Goal: Task Accomplishment & Management: Use online tool/utility

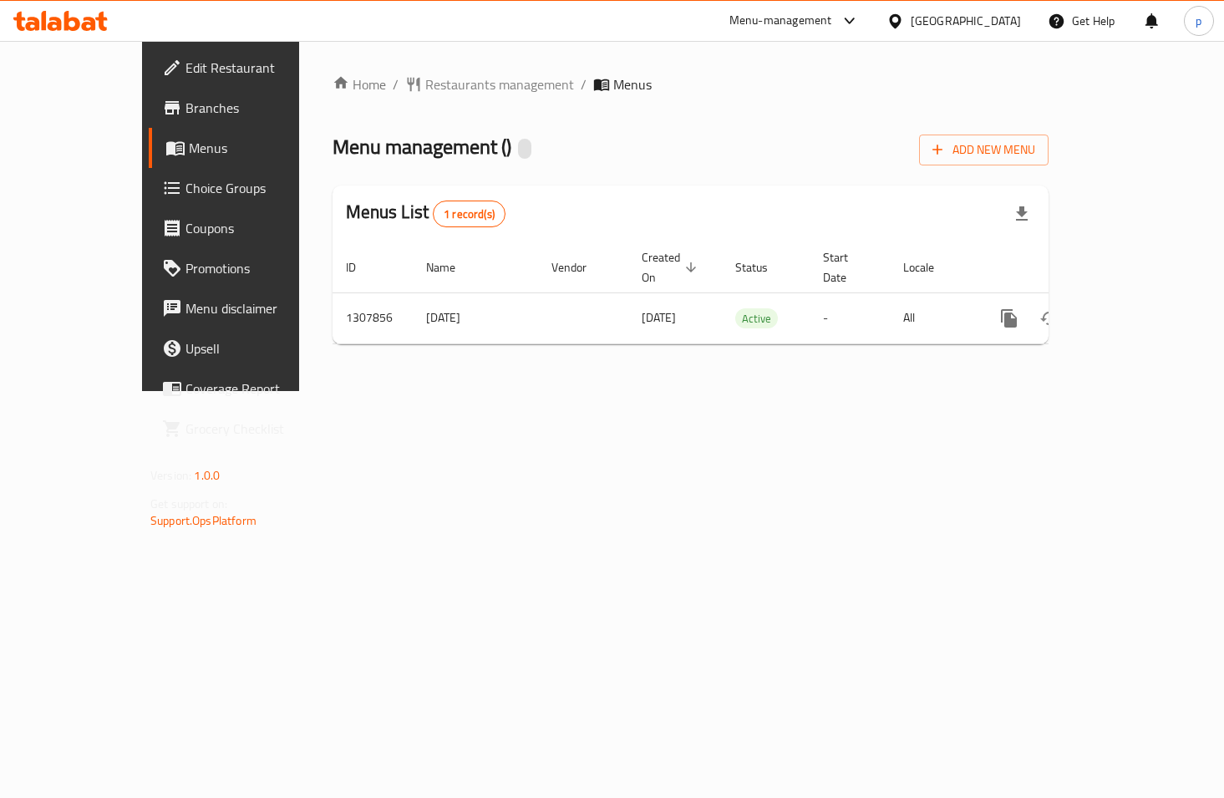
click at [185, 192] on span "Choice Groups" at bounding box center [259, 188] width 148 height 20
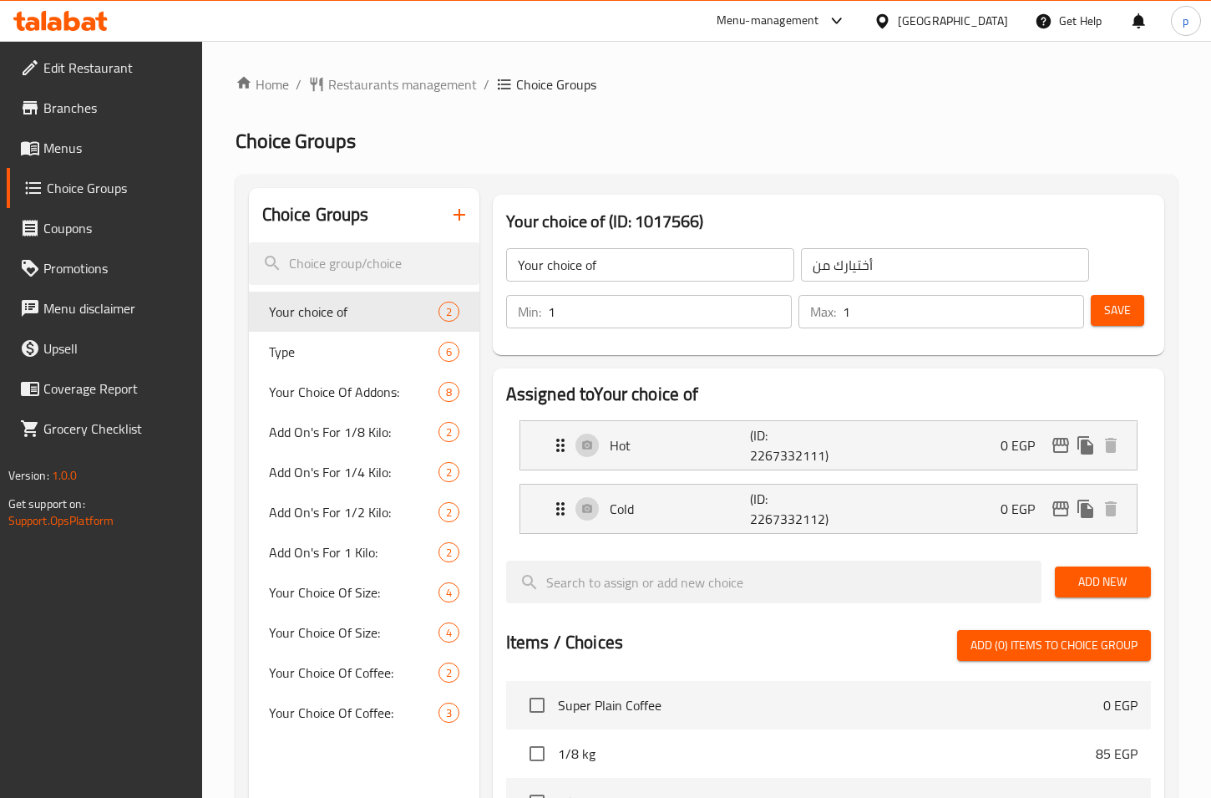
click at [435, 113] on div at bounding box center [605, 399] width 1211 height 798
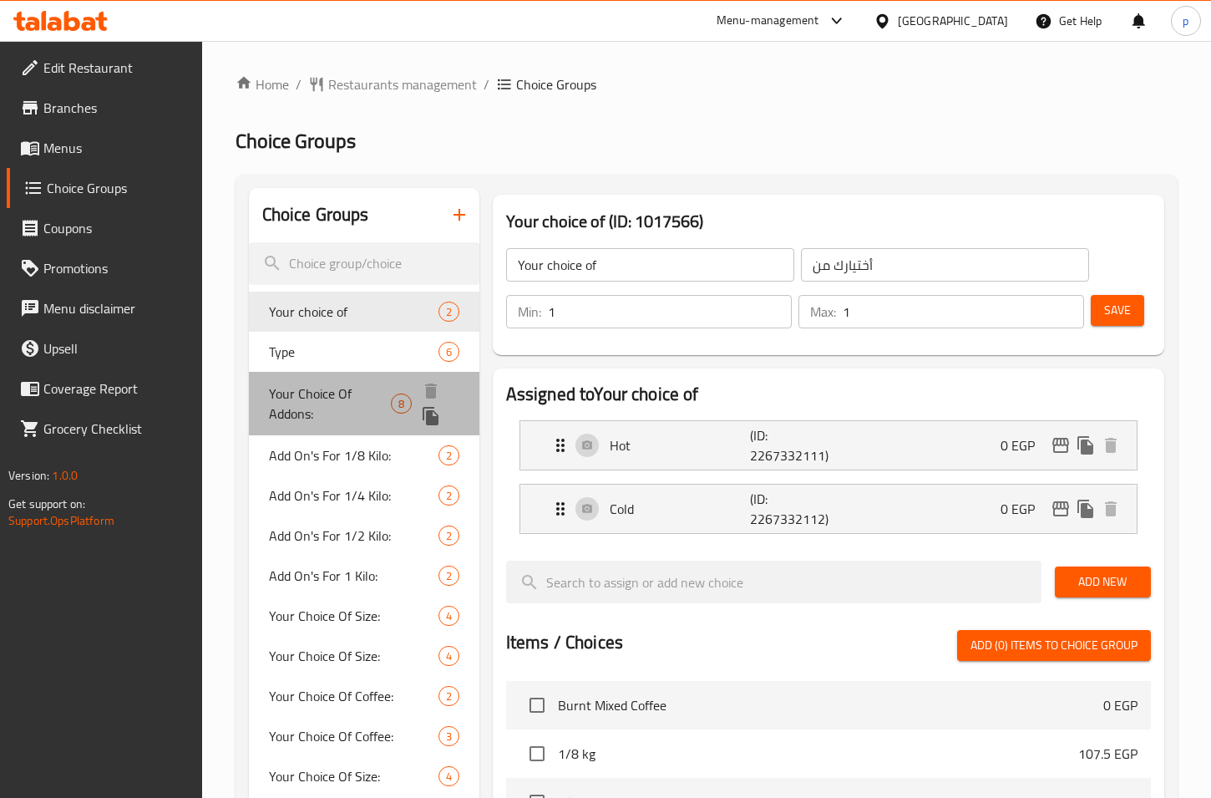
click at [310, 395] on span "Your Choice Of Addons:" at bounding box center [330, 403] width 123 height 40
type input "Your Choice Of Addons:"
type input "إختيارك من الإضافات:"
type input "0"
type input "8"
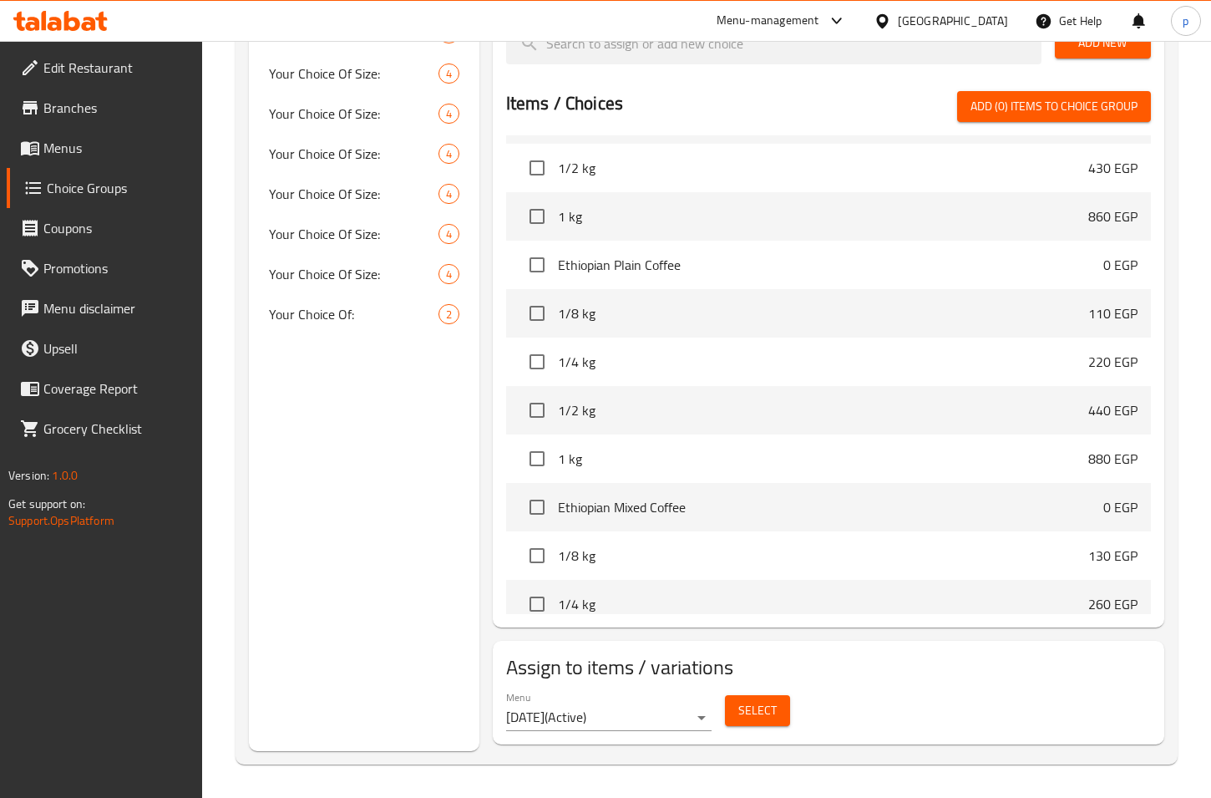
scroll to position [2673, 0]
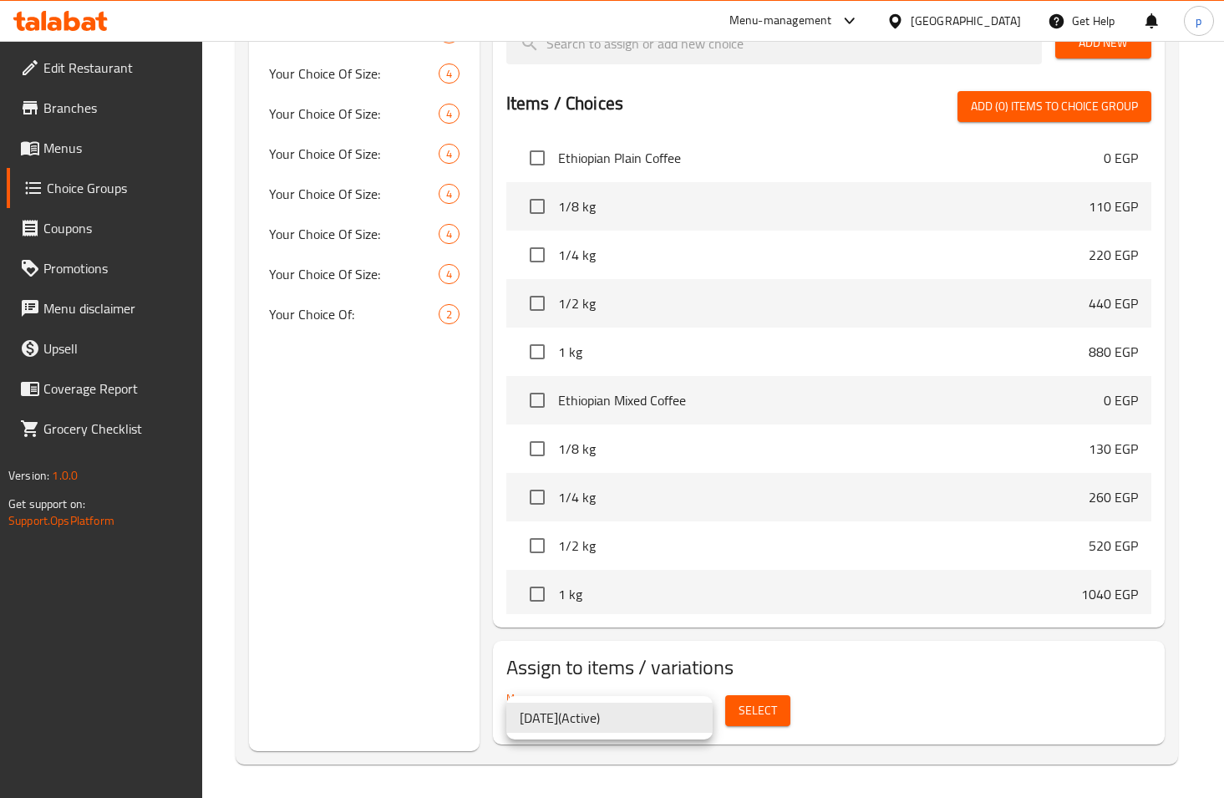
click at [733, 710] on div at bounding box center [612, 399] width 1224 height 798
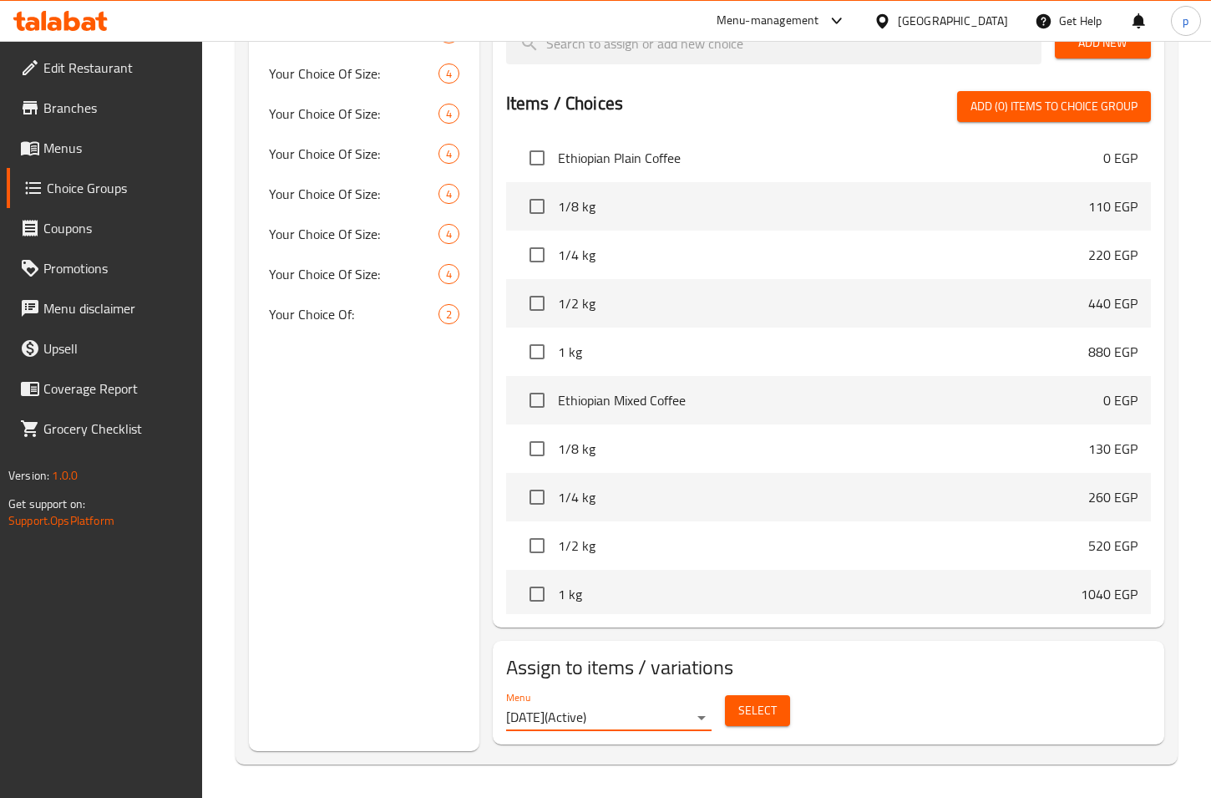
click at [771, 710] on span "Select" at bounding box center [757, 710] width 38 height 21
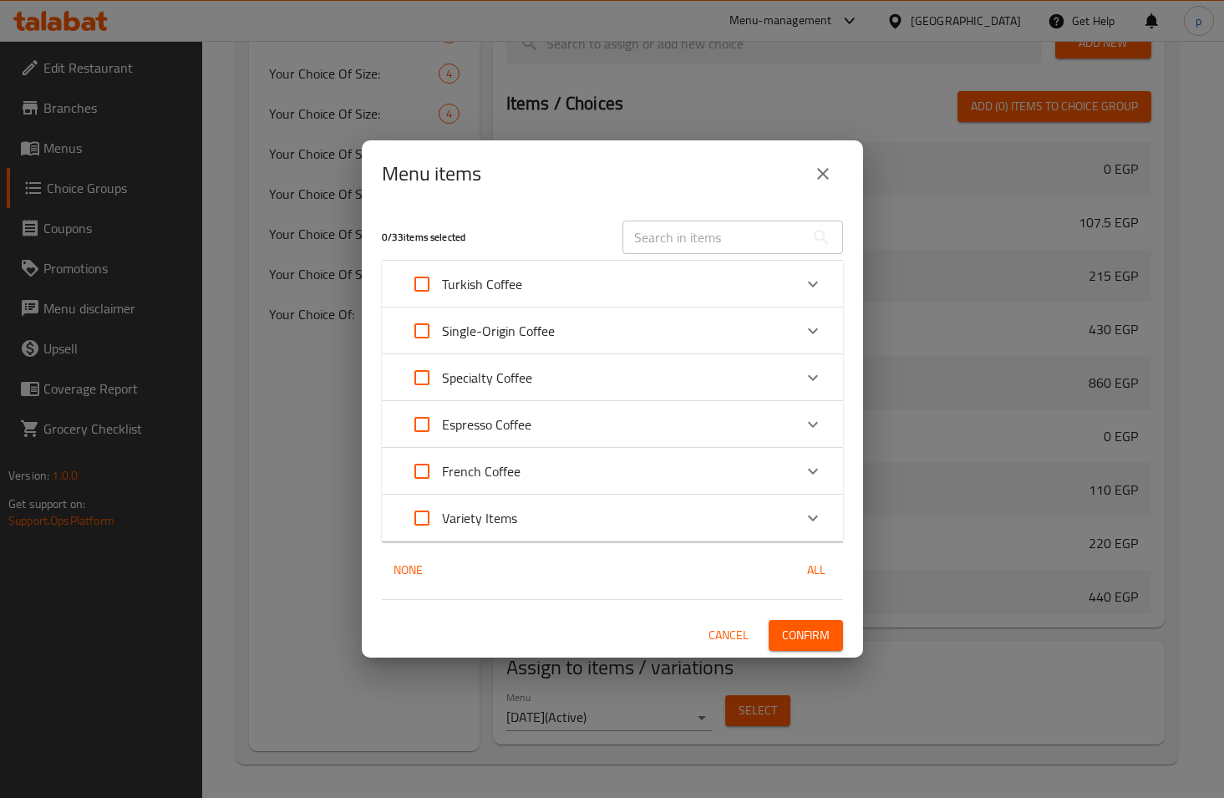
click at [345, 363] on div "Menu items 0 / 33 items selected ​ Turkish Coffee Super Plain Coffee 0 EGP Supe…" at bounding box center [612, 399] width 1224 height 798
click at [835, 168] on button "close" at bounding box center [823, 174] width 40 height 40
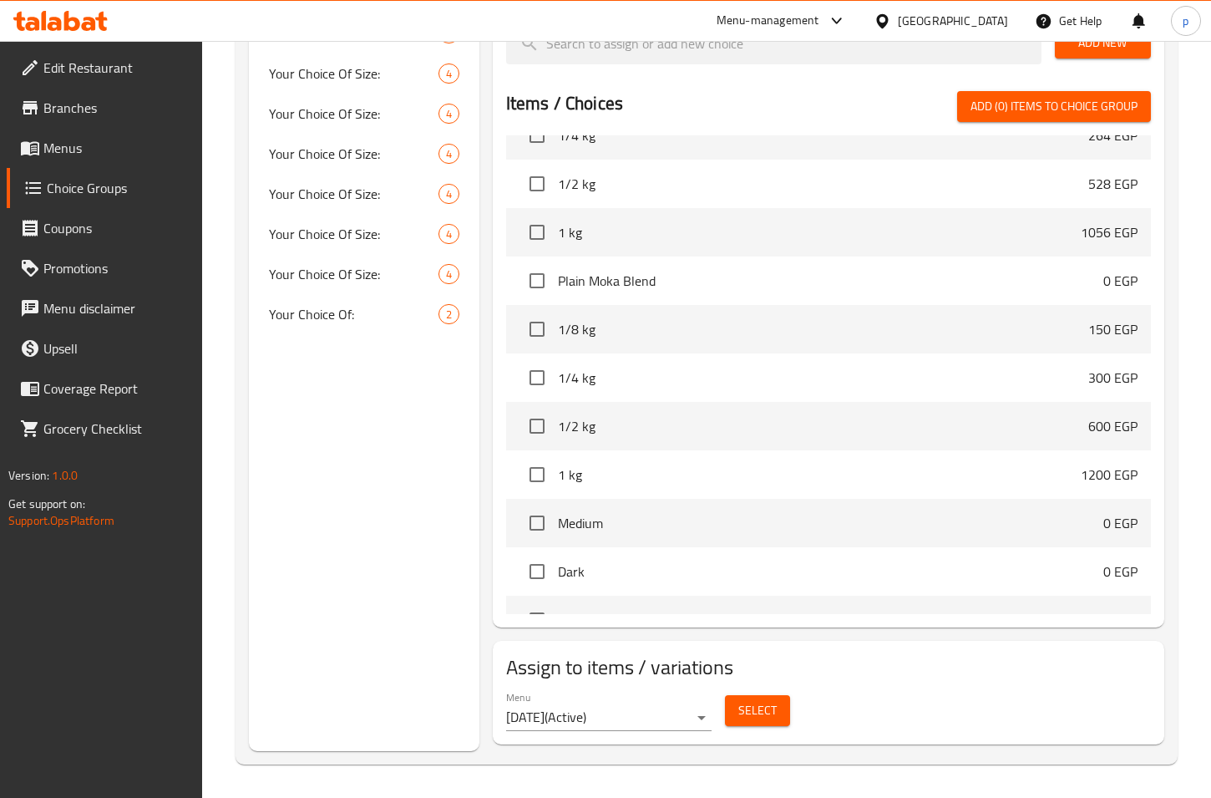
scroll to position [1675, 0]
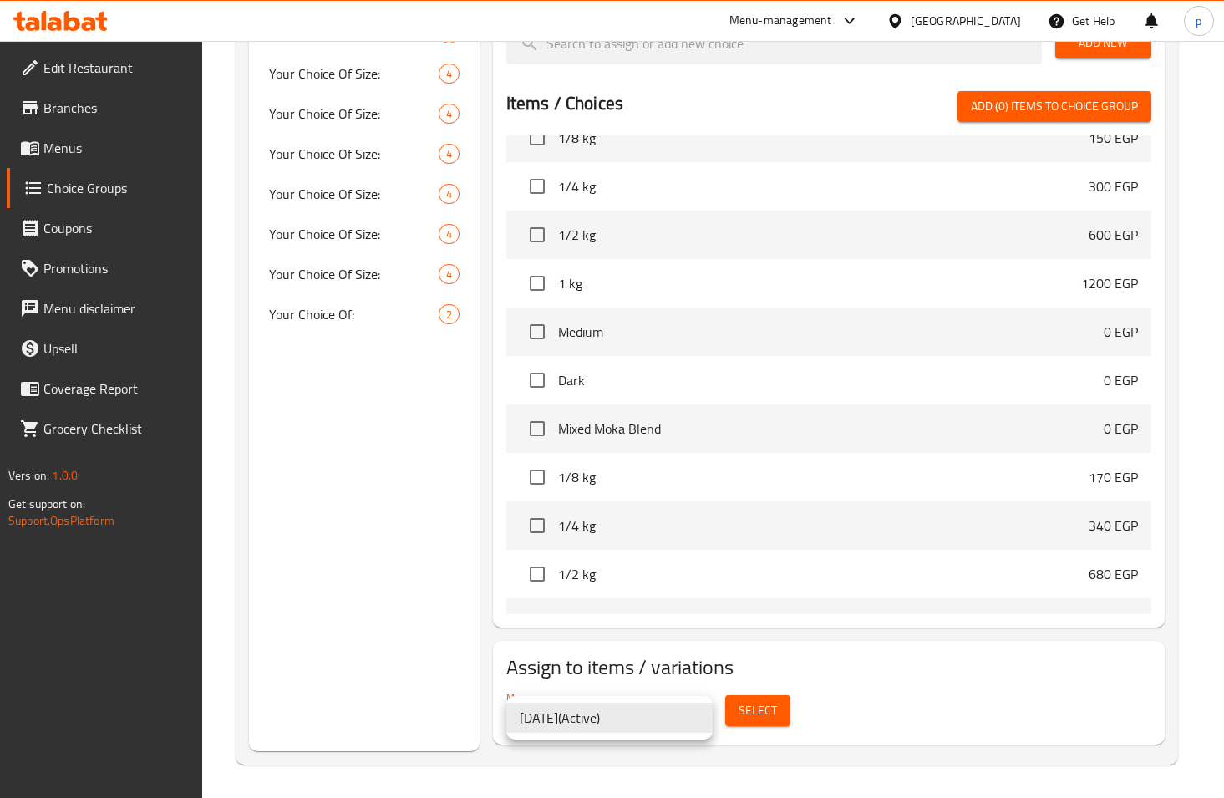
click at [627, 719] on li "[DATE] ( Active )" at bounding box center [609, 717] width 206 height 30
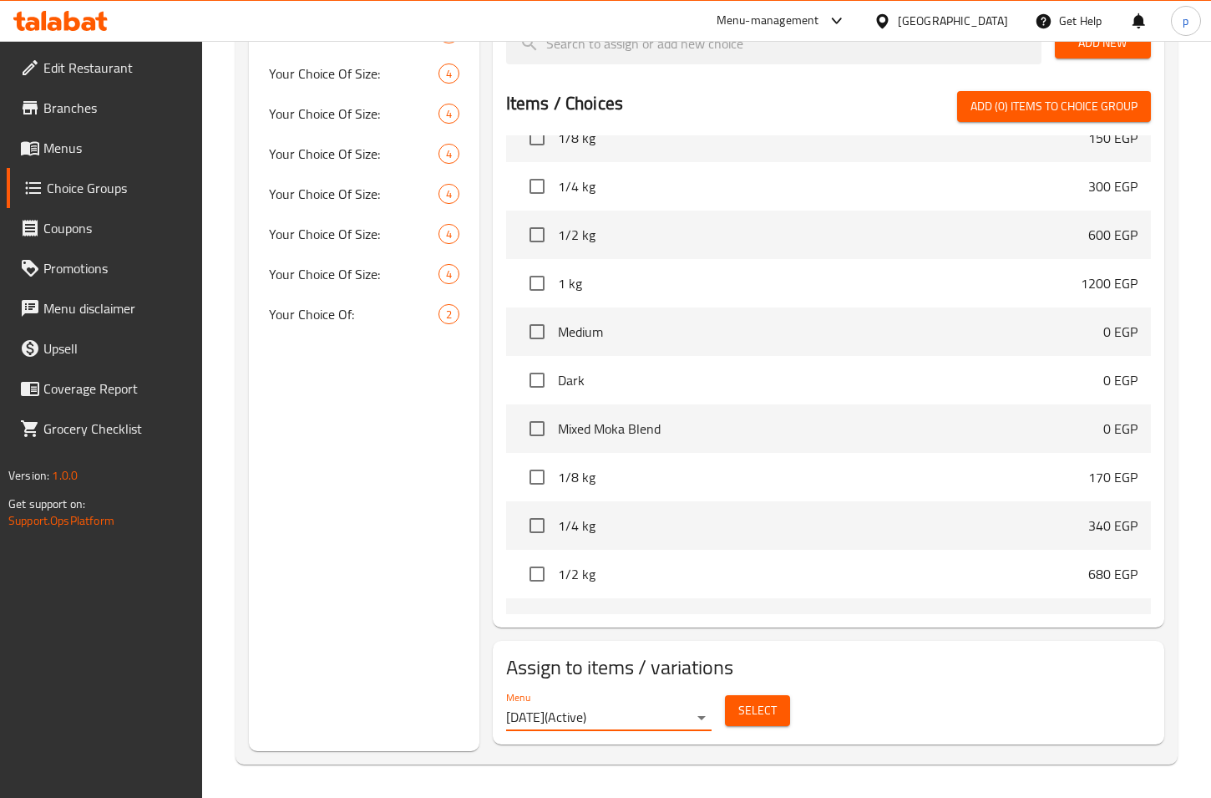
click at [748, 710] on span "Select" at bounding box center [757, 710] width 38 height 21
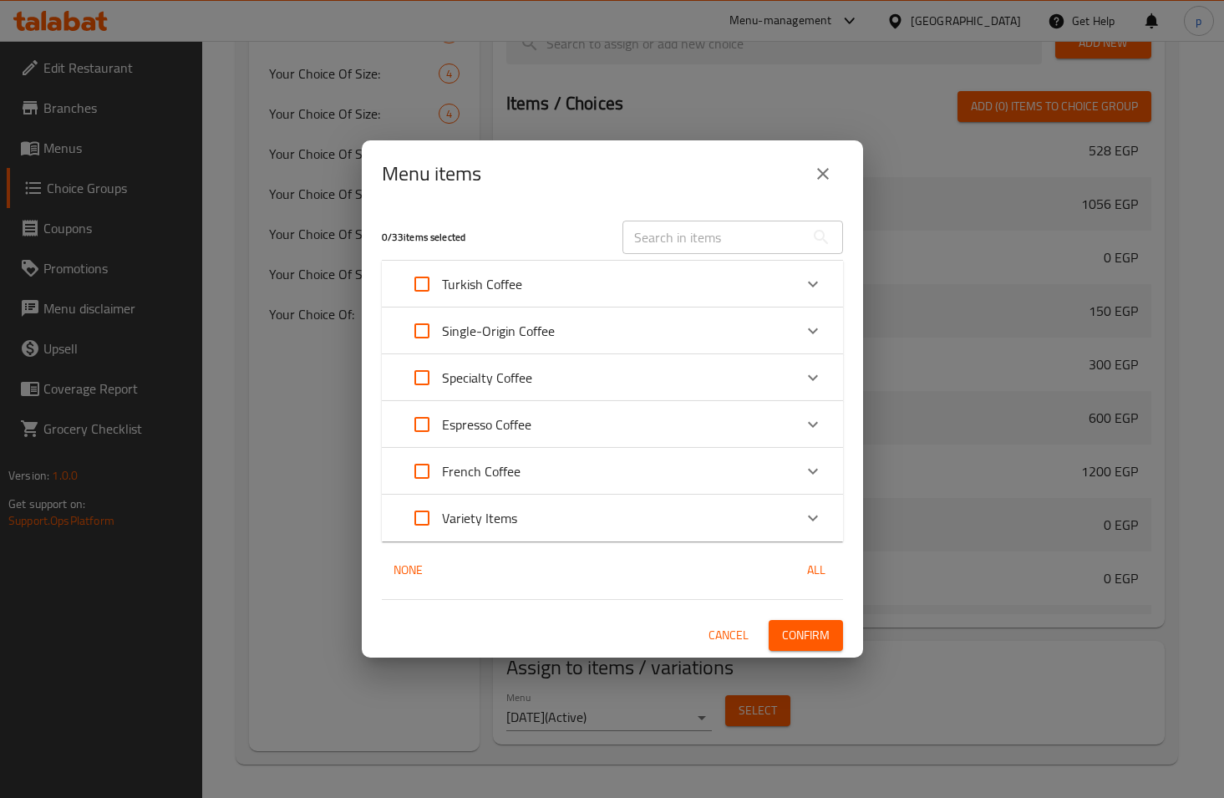
click at [259, 457] on div "Menu items 0 / 33 items selected ​ Turkish Coffee Super Plain Coffee 0 EGP Supe…" at bounding box center [612, 399] width 1224 height 798
click at [830, 176] on icon "close" at bounding box center [823, 174] width 20 height 20
